Goal: Task Accomplishment & Management: Use online tool/utility

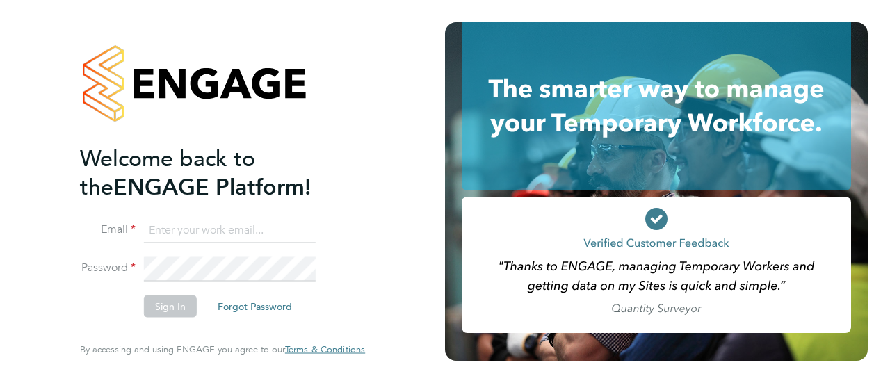
click at [160, 233] on input at bounding box center [230, 230] width 172 height 25
type input "[EMAIL_ADDRESS][PERSON_NAME][PERSON_NAME][DOMAIN_NAME]"
click at [163, 302] on button "Sign In" at bounding box center [170, 306] width 53 height 22
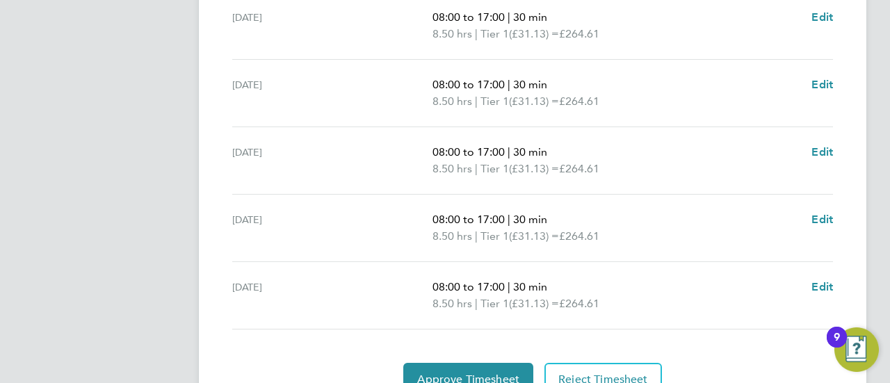
scroll to position [619, 0]
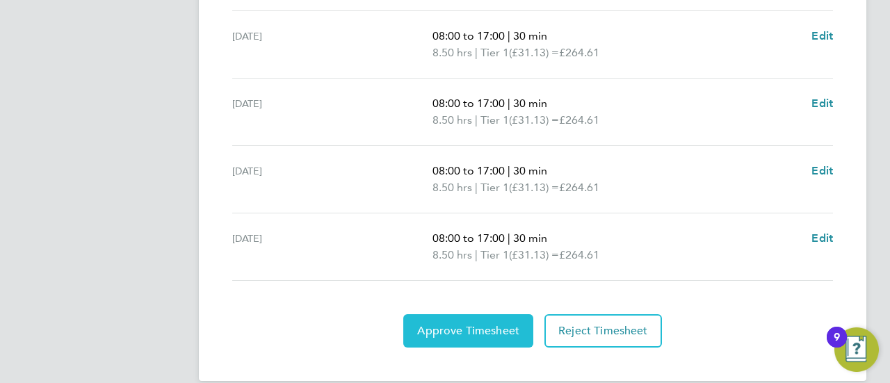
click at [488, 324] on span "Approve Timesheet" at bounding box center [468, 331] width 102 height 14
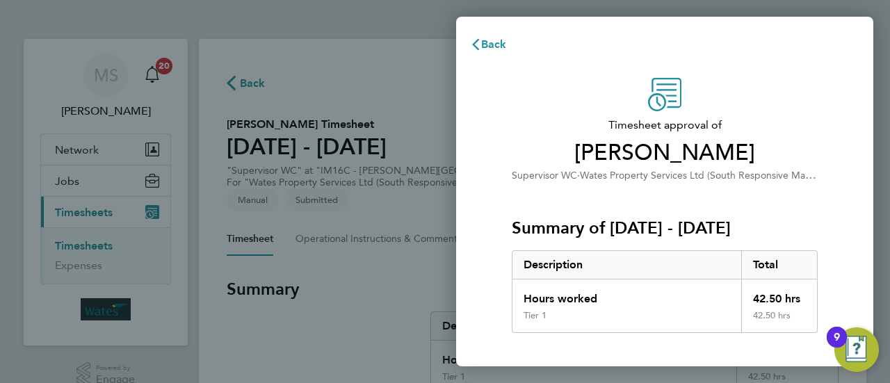
scroll to position [186, 0]
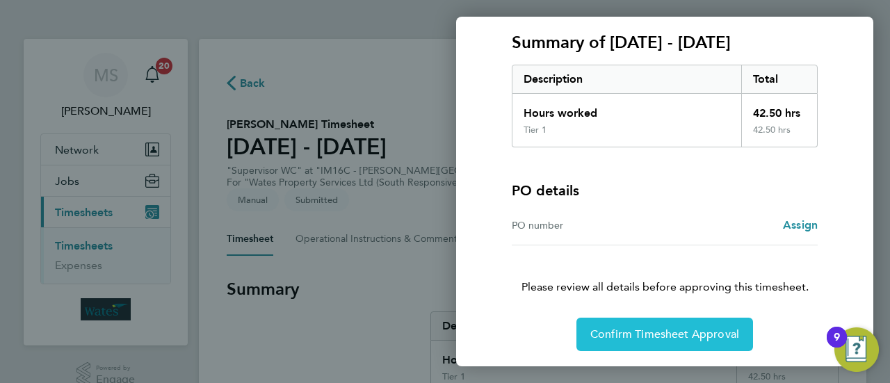
click at [663, 330] on span "Confirm Timesheet Approval" at bounding box center [664, 334] width 149 height 14
